Goal: Find specific page/section

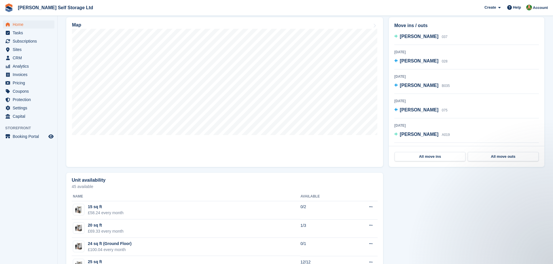
scroll to position [57, 0]
click at [32, 43] on span "Subscriptions" at bounding box center [30, 41] width 35 height 8
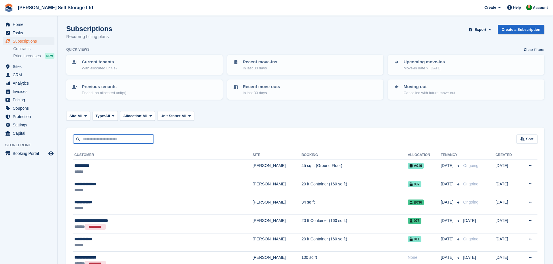
click at [106, 137] on input "text" at bounding box center [113, 140] width 81 height 10
type input "*****"
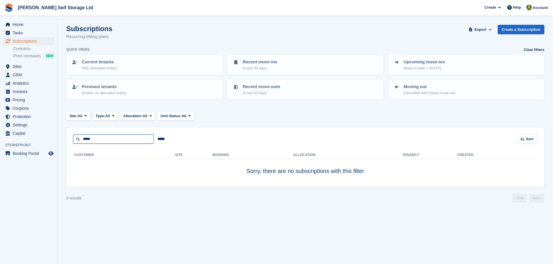
click at [98, 140] on input "*****" at bounding box center [113, 140] width 81 height 10
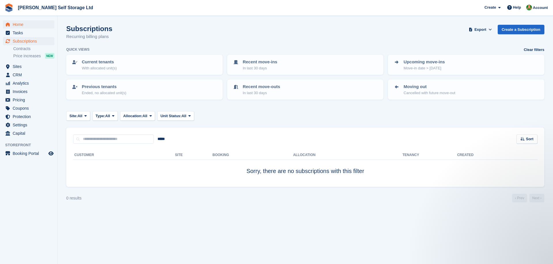
click at [31, 22] on span "Home" at bounding box center [30, 24] width 35 height 8
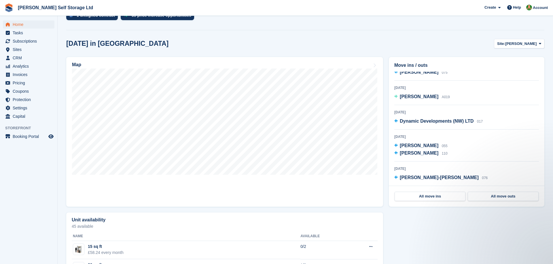
scroll to position [134, 0]
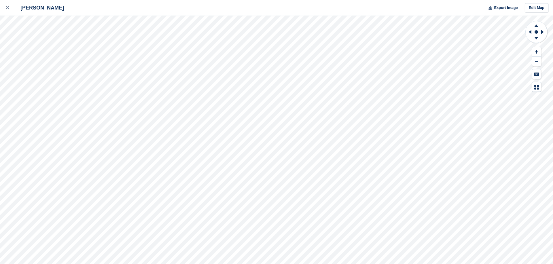
click at [41, 46] on div "Crosby Export Image Edit Map" at bounding box center [276, 132] width 553 height 264
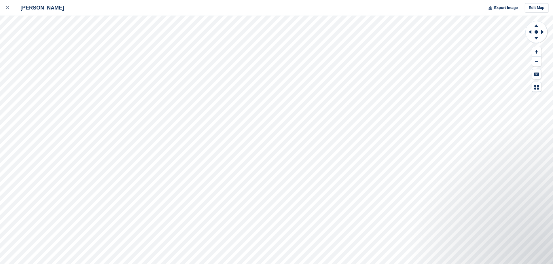
click at [61, 71] on div "Crosby Export Image Edit Map" at bounding box center [276, 132] width 553 height 264
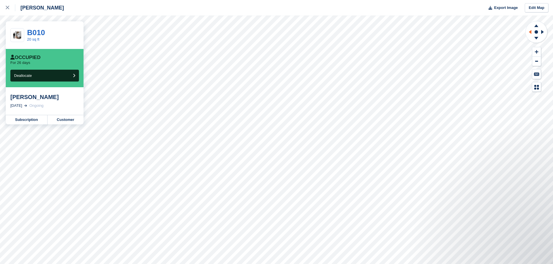
click at [531, 32] on icon at bounding box center [530, 32] width 3 height 4
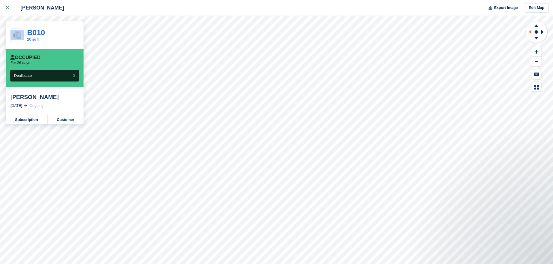
click at [531, 32] on icon at bounding box center [530, 32] width 3 height 4
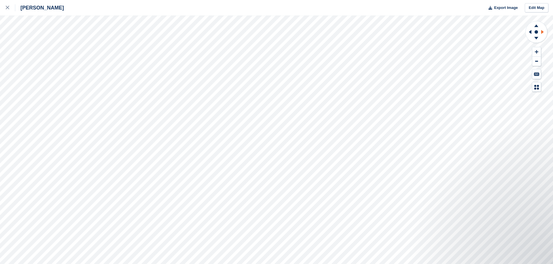
click at [542, 31] on icon at bounding box center [543, 32] width 3 height 4
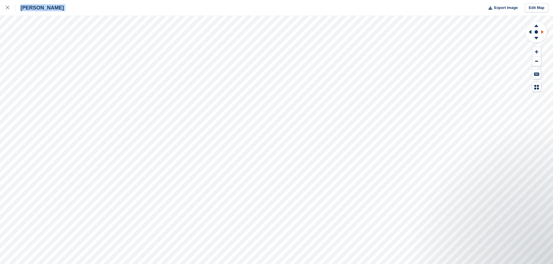
click at [542, 31] on icon at bounding box center [543, 32] width 3 height 4
click at [15, 71] on div "Crosby Export Image Edit Map" at bounding box center [276, 132] width 553 height 264
